Goal: Information Seeking & Learning: Find specific fact

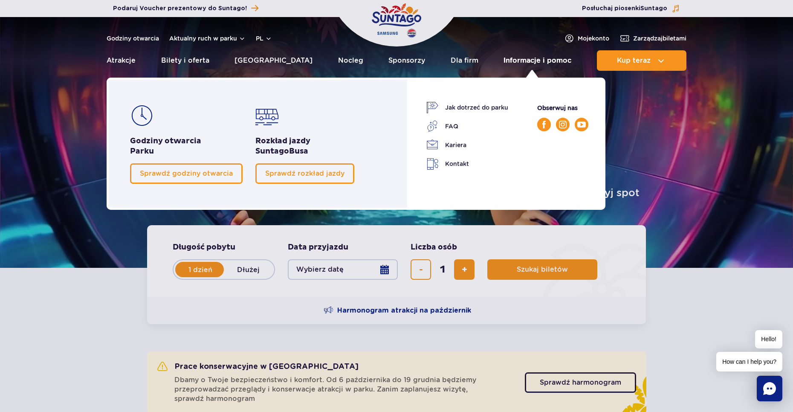
click at [524, 58] on link "Informacje i pomoc" at bounding box center [538, 60] width 68 height 20
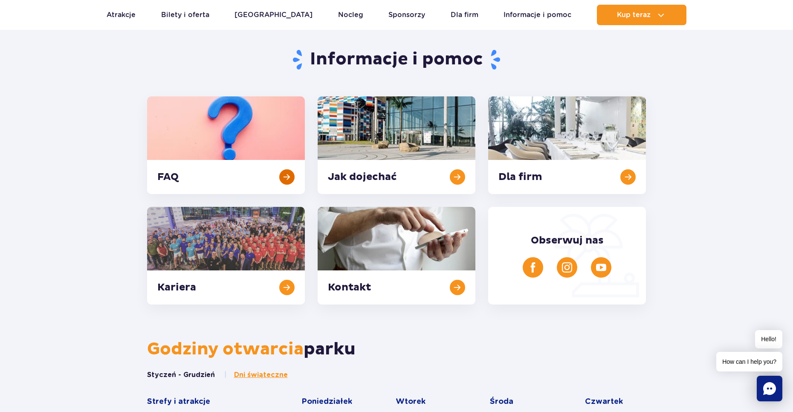
scroll to position [171, 0]
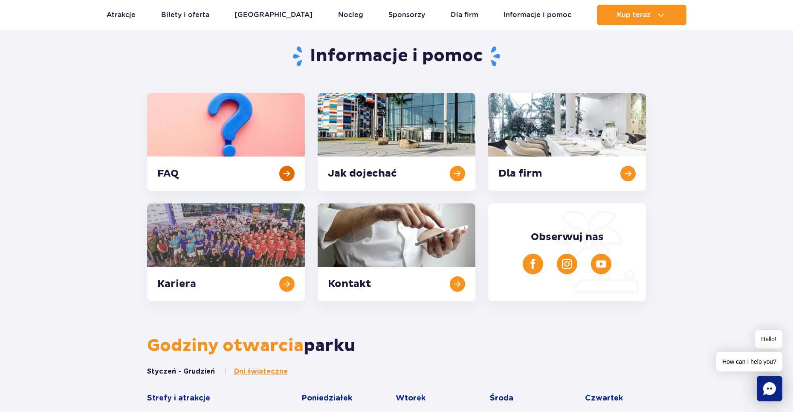
click at [212, 133] on link at bounding box center [226, 142] width 158 height 98
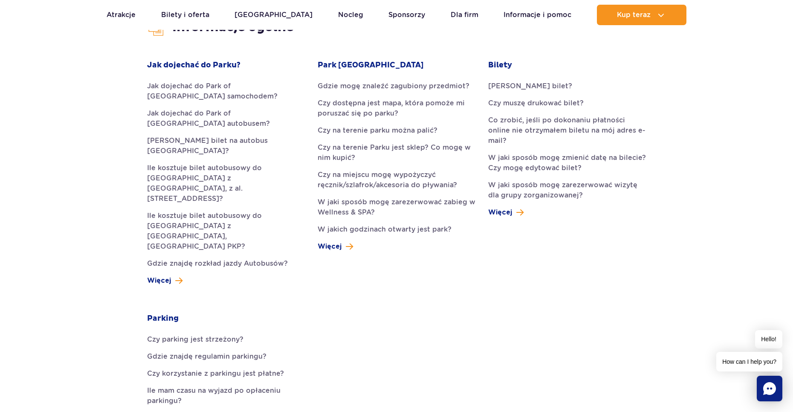
scroll to position [256, 0]
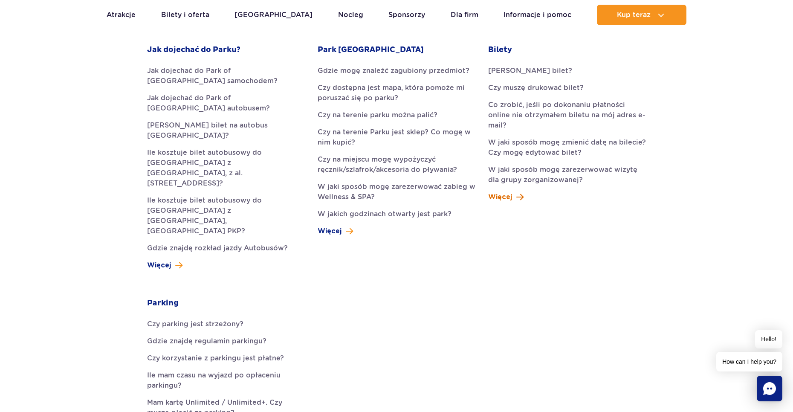
click at [504, 192] on span "Więcej" at bounding box center [500, 197] width 24 height 10
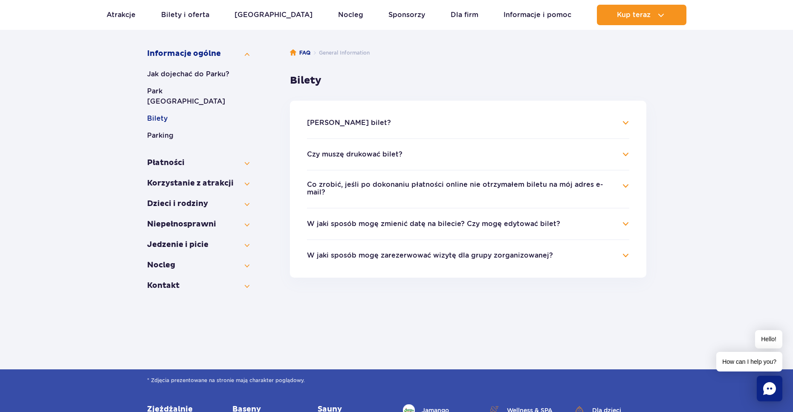
scroll to position [128, 0]
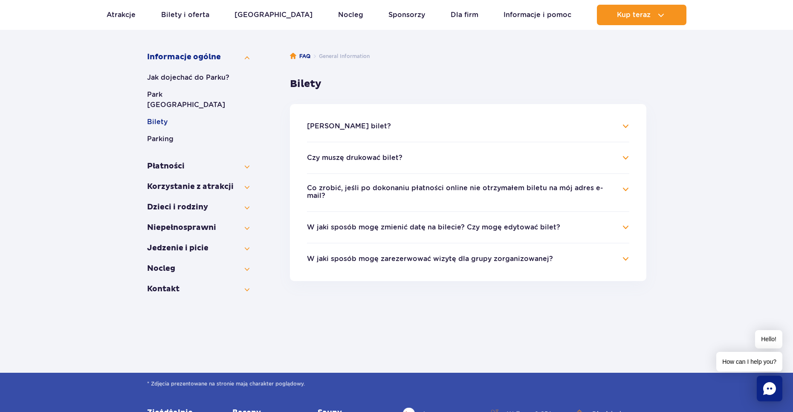
click at [386, 225] on button "W jaki sposób mogę zmienić datę na bilecie? Czy mogę edytować bilet?" at bounding box center [433, 227] width 253 height 8
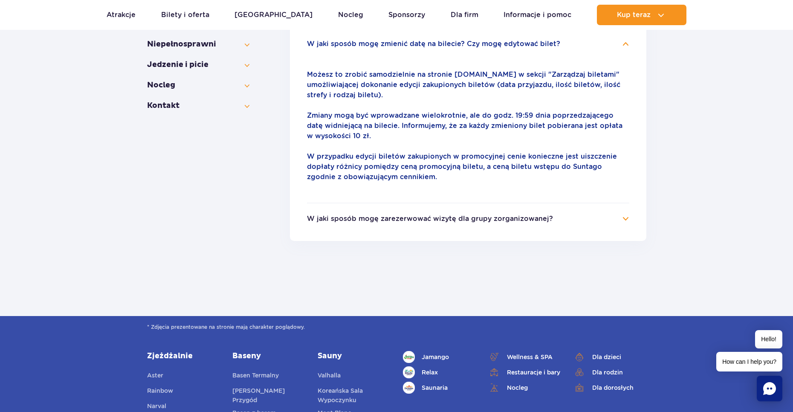
scroll to position [213, 0]
